Goal: Information Seeking & Learning: Learn about a topic

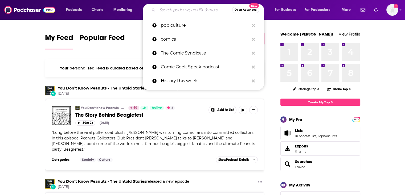
click at [160, 10] on input "Search podcasts, credits, & more..." at bounding box center [195, 10] width 75 height 9
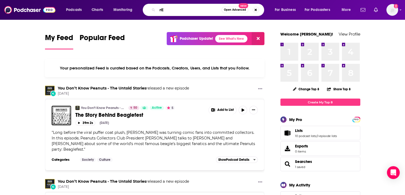
type input "r"
type input "Retail Therapy"
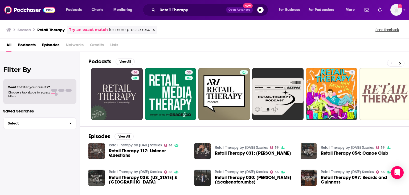
click at [29, 44] on span "Podcasts" at bounding box center [27, 46] width 18 height 11
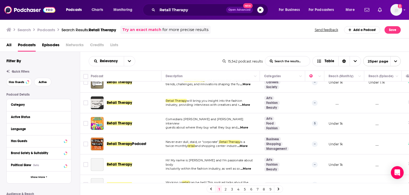
scroll to position [81, 0]
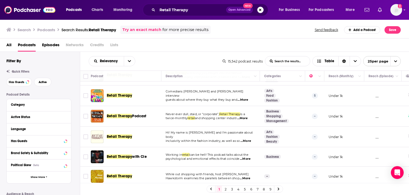
click at [399, 94] on td "__" at bounding box center [383, 95] width 37 height 21
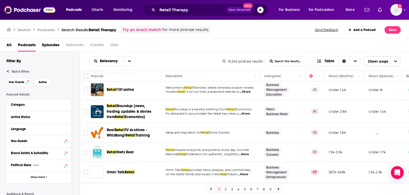
scroll to position [337, 0]
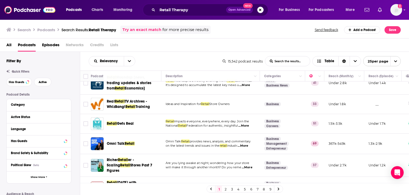
click at [387, 158] on td "Under 1.2k" at bounding box center [383, 165] width 37 height 23
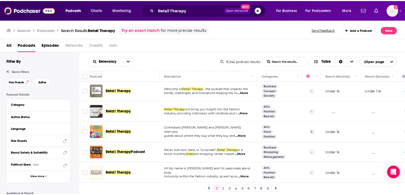
scroll to position [0, 0]
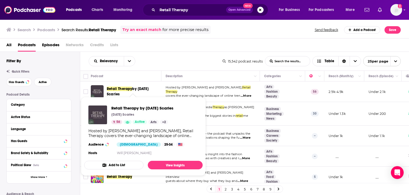
click at [124, 90] on span "Retail Therapy" at bounding box center [119, 88] width 25 height 5
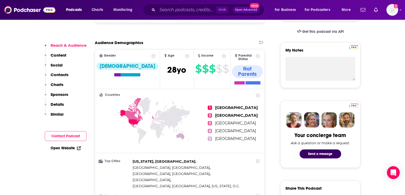
scroll to position [226, 0]
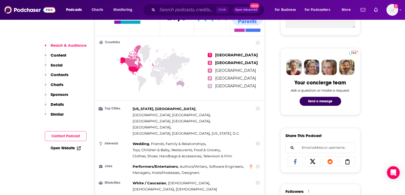
click at [65, 76] on p "Contacts" at bounding box center [60, 74] width 18 height 5
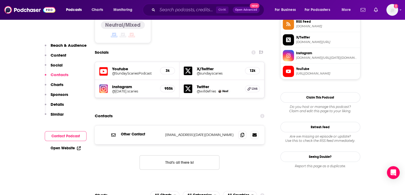
scroll to position [457, 0]
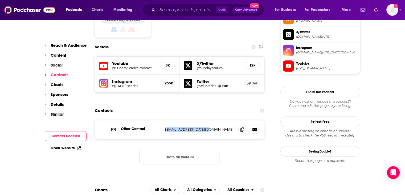
drag, startPoint x: 206, startPoint y: 96, endPoint x: 162, endPoint y: 98, distance: 44.3
click at [162, 120] on div "Other Contact [EMAIL_ADDRESS][DATE][DOMAIN_NAME] [EMAIL_ADDRESS][DATE][DOMAIN_N…" at bounding box center [180, 129] width 170 height 19
copy div "[EMAIL_ADDRESS][DATE][DOMAIN_NAME]"
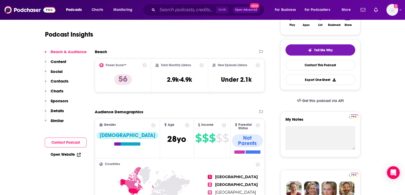
scroll to position [0, 0]
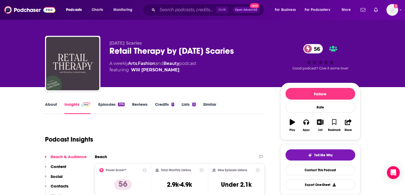
click at [46, 102] on link "About" at bounding box center [51, 108] width 12 height 12
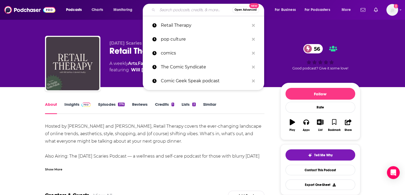
click at [159, 8] on input "Search podcasts, credits, & more..." at bounding box center [195, 10] width 75 height 9
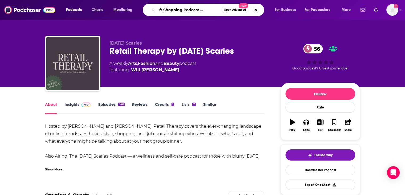
scroll to position [0, 15]
type input "The Gift Shopping Podcast with [PERSON_NAME] and [PERSON_NAME]"
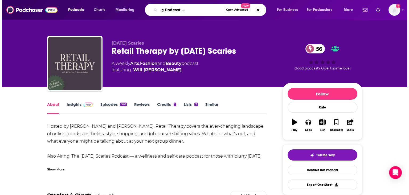
scroll to position [0, 36]
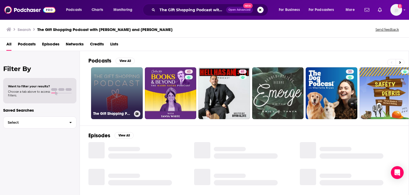
click at [113, 86] on link "The Gift Shopping Podcast with [PERSON_NAME] and [PERSON_NAME]" at bounding box center [117, 93] width 52 height 52
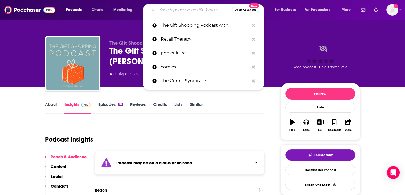
click at [198, 9] on input "Search podcasts, credits, & more..." at bounding box center [195, 10] width 75 height 9
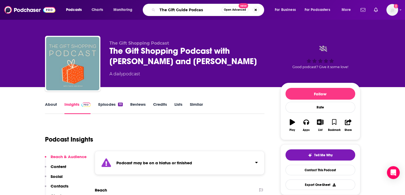
type input "The Gift Guide Podcast"
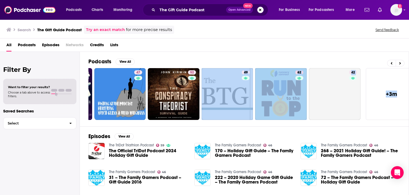
drag, startPoint x: 409, startPoint y: 116, endPoint x: 407, endPoint y: 123, distance: 6.7
click at [405, 123] on div "Podcasts View All 63 50 65 47 52 49 62 42 + 3m" at bounding box center [248, 89] width 321 height 74
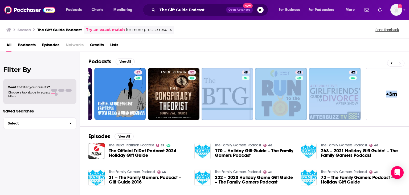
scroll to position [0, 168]
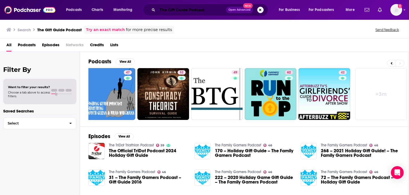
click at [206, 11] on input "The Gift Guide Podcast" at bounding box center [192, 10] width 69 height 9
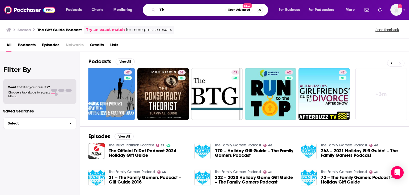
type input "T"
type input "AThing or Two with [PERSON_NAME] and [PERSON_NAME]"
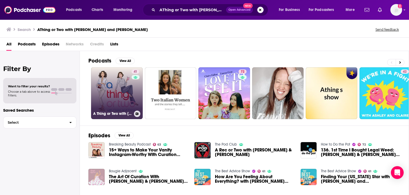
click at [117, 87] on link "41 A Thing or Two with [PERSON_NAME] and [PERSON_NAME]" at bounding box center [117, 93] width 52 height 52
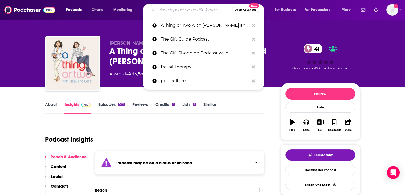
click at [160, 10] on input "Search podcasts, credits, & more..." at bounding box center [195, 10] width 75 height 9
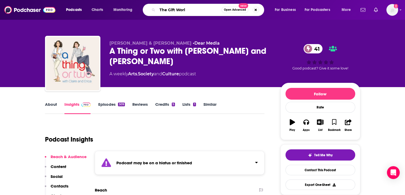
type input "The Gift World"
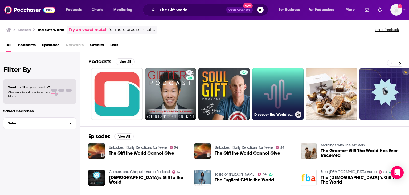
click at [277, 104] on link "Discover the World of Giftcardmall" at bounding box center [278, 94] width 52 height 52
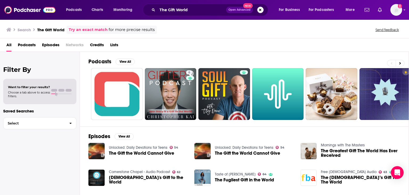
drag, startPoint x: 409, startPoint y: 22, endPoint x: 408, endPoint y: 35, distance: 13.4
click at [405, 35] on div "Search The Gift World Try an exact match for more precise results Send feedback" at bounding box center [204, 28] width 409 height 19
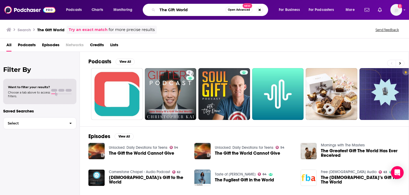
click at [196, 10] on input "The Gift World" at bounding box center [192, 10] width 68 height 9
type input "T"
type input "The Gift Shopping Podcast"
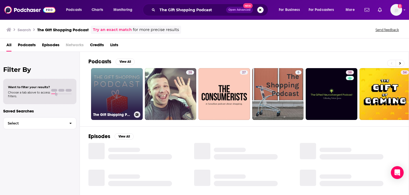
click at [120, 79] on link "The Gift Shopping Podcast with [PERSON_NAME] and [PERSON_NAME]" at bounding box center [117, 94] width 52 height 52
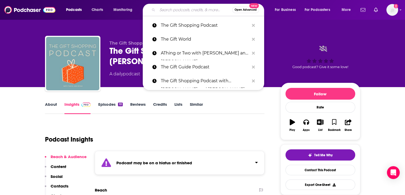
click at [164, 7] on input "Search podcasts, credits, & more..." at bounding box center [195, 10] width 75 height 9
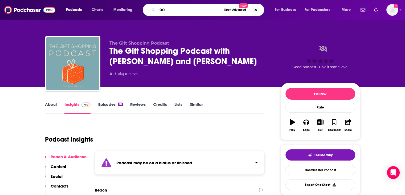
type input "0"
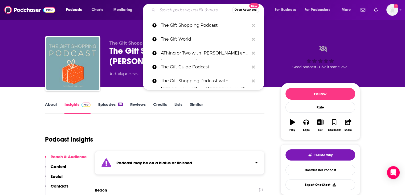
type input "Q"
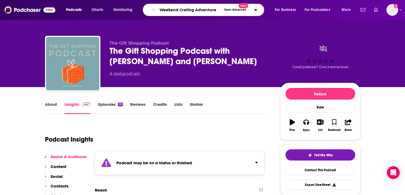
type input "Weekend Crating Adventures"
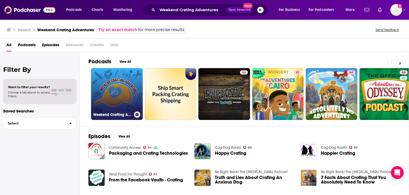
click at [104, 89] on link "Weekend Crafting Adventures" at bounding box center [117, 94] width 52 height 52
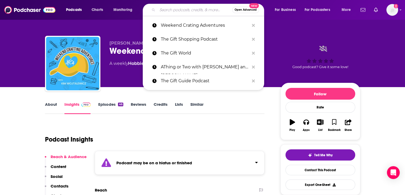
click at [161, 9] on input "Search podcasts, credits, & more..." at bounding box center [195, 10] width 75 height 9
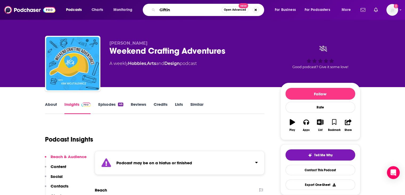
type input "Gifting"
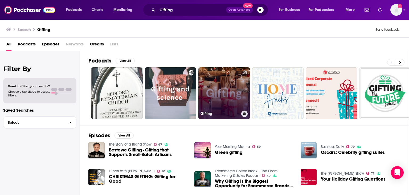
click at [220, 87] on link "Gifting" at bounding box center [225, 93] width 52 height 52
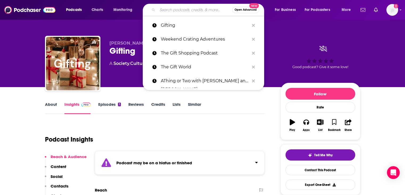
click at [161, 10] on input "Search podcasts, credits, & more..." at bounding box center [195, 10] width 75 height 9
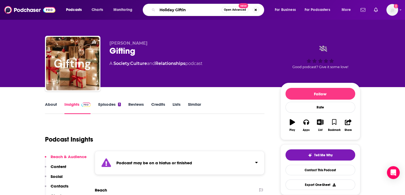
type input "Holiday Gifting"
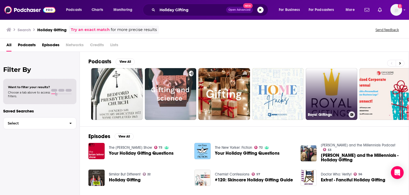
click at [325, 93] on link "Royal Giftings" at bounding box center [332, 94] width 52 height 52
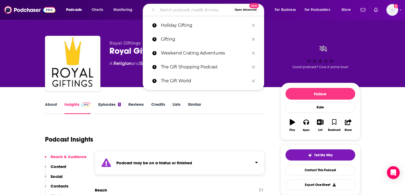
click at [158, 9] on input "Search podcasts, credits, & more..." at bounding box center [195, 10] width 75 height 9
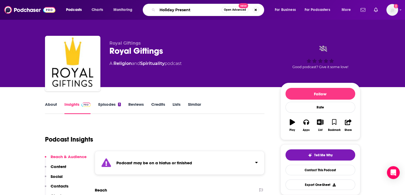
type input "Holiday Presents"
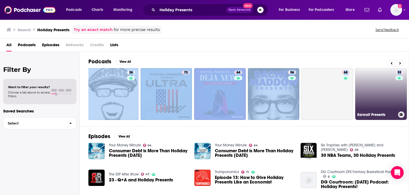
drag, startPoint x: 409, startPoint y: 58, endPoint x: 407, endPoint y: 69, distance: 11.1
click at [405, 69] on div "Podcasts View All 75 26 73 64 56 68 53 Earwolf Presents + 21k" at bounding box center [248, 89] width 321 height 74
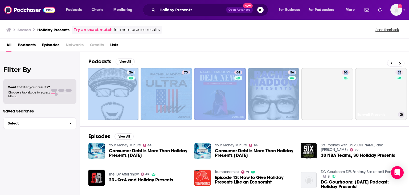
scroll to position [0, 120]
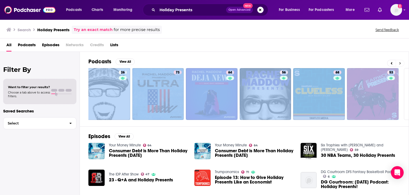
click at [401, 61] on icon at bounding box center [401, 63] width 2 height 4
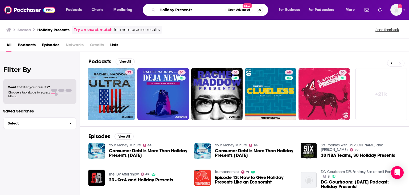
click at [199, 9] on input "Holiday Presents" at bounding box center [192, 10] width 68 height 9
type input "Holiday"
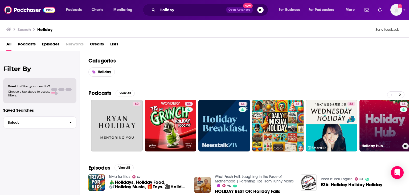
click at [374, 120] on link "38 Holiday Hub" at bounding box center [386, 125] width 52 height 52
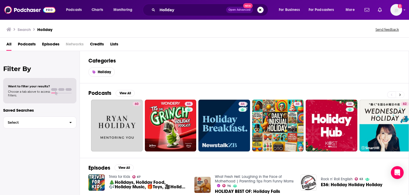
click at [401, 95] on icon at bounding box center [401, 95] width 2 height 4
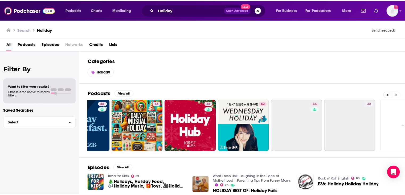
scroll to position [0, 168]
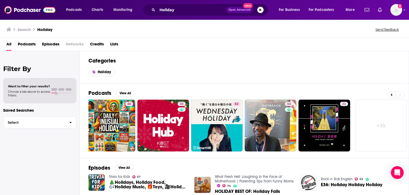
click at [138, 183] on span "🎄Holidays, Holiday Food, 🎶Holiday Music, 🎁Toys, 🎥Holiday Movies" at bounding box center [148, 184] width 79 height 9
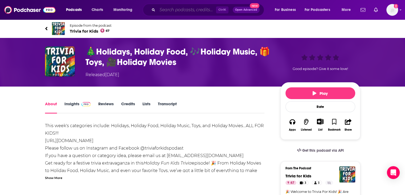
click at [162, 9] on input "Search podcasts, credits, & more..." at bounding box center [187, 10] width 59 height 9
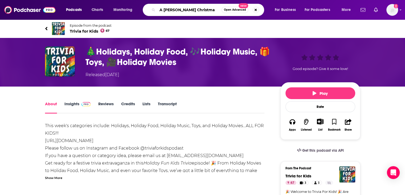
type input "A [PERSON_NAME] Christmas"
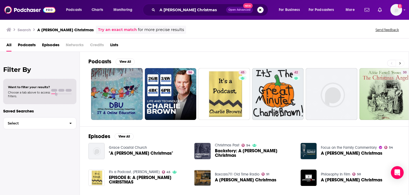
click at [400, 62] on icon at bounding box center [401, 63] width 2 height 4
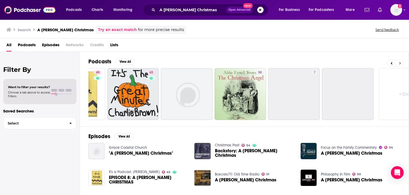
scroll to position [0, 168]
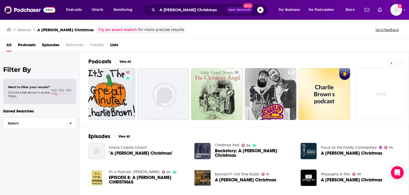
click at [392, 64] on icon at bounding box center [392, 63] width 2 height 4
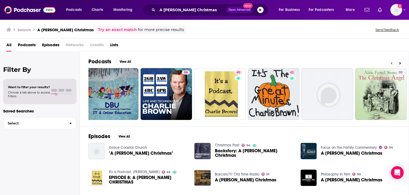
scroll to position [0, 0]
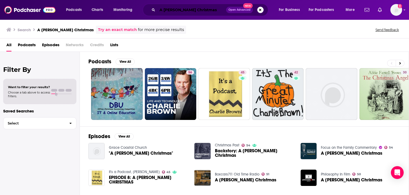
click at [192, 11] on input "A [PERSON_NAME] Christmas" at bounding box center [192, 10] width 69 height 9
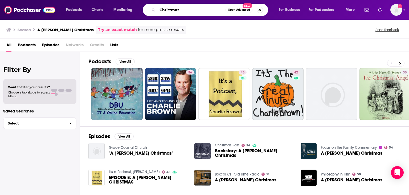
click at [183, 10] on input "Christmas" at bounding box center [192, 10] width 68 height 9
type input "Christmas Presents"
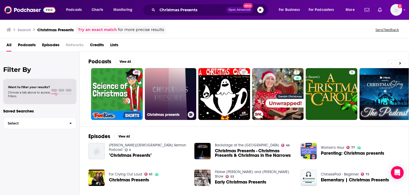
click at [171, 96] on link "Christmas presents" at bounding box center [171, 94] width 52 height 52
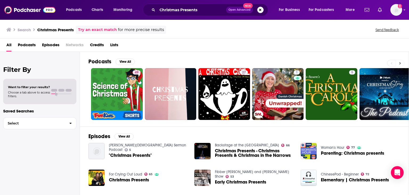
click at [400, 63] on icon at bounding box center [401, 63] width 2 height 2
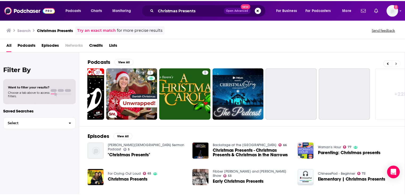
scroll to position [0, 168]
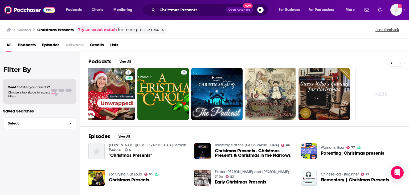
click at [236, 179] on span "Early Christmas Presents" at bounding box center [240, 181] width 51 height 5
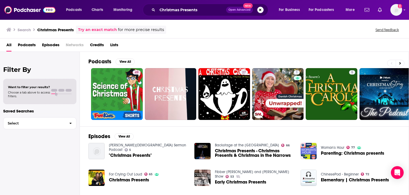
click at [336, 151] on span "Parenting: Christmas presents" at bounding box center [352, 153] width 63 height 5
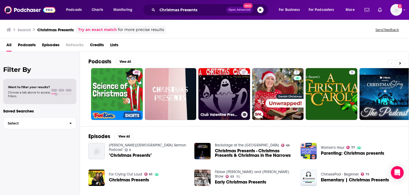
click at [223, 84] on link "27 Club Valentine Presents: A Christmas [PERSON_NAME]" at bounding box center [225, 94] width 52 height 52
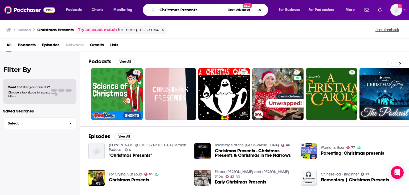
click at [202, 7] on input "Christmas Presents" at bounding box center [192, 10] width 68 height 9
type input "C"
type input "Toys"
